Goal: Transaction & Acquisition: Purchase product/service

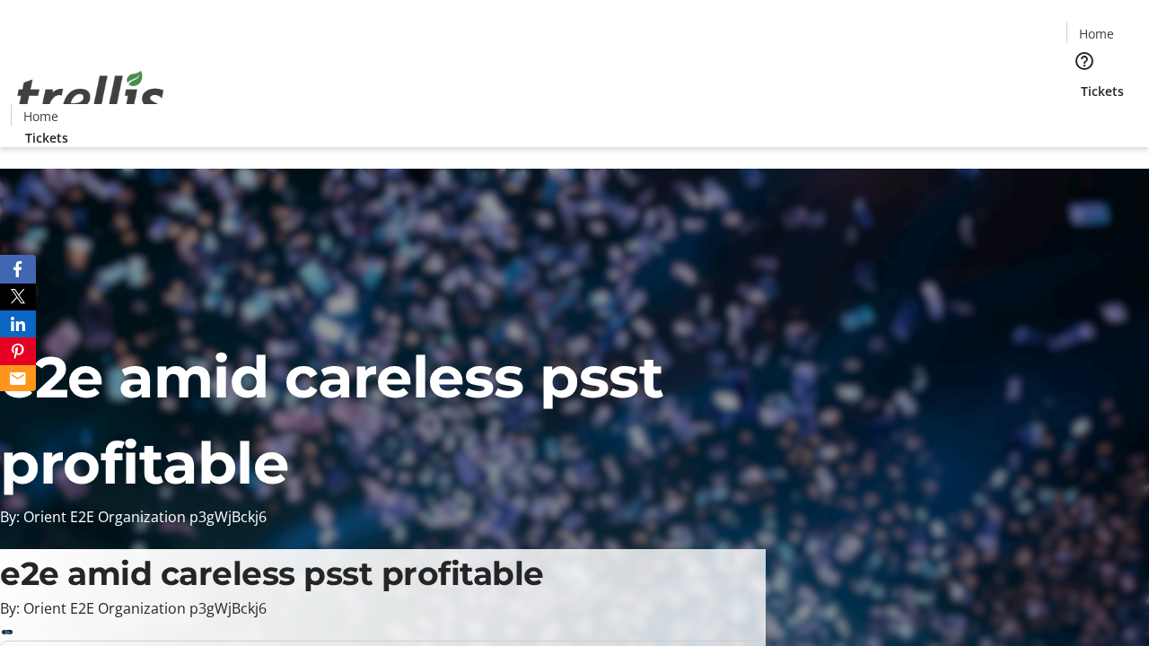
click at [1081, 82] on span "Tickets" at bounding box center [1102, 91] width 43 height 19
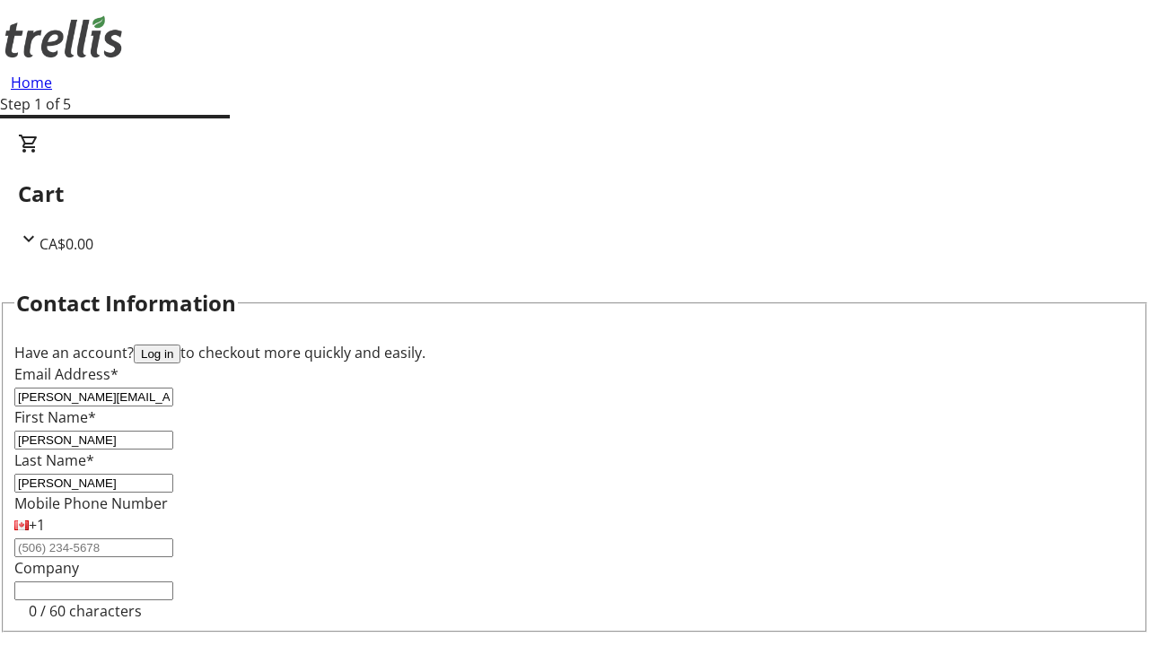
type input "[PERSON_NAME]"
